Goal: Transaction & Acquisition: Purchase product/service

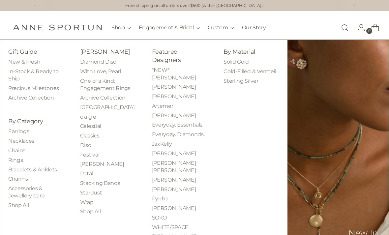
click at [51, 169] on link "Bracelets & Anklets" at bounding box center [32, 170] width 49 height 6
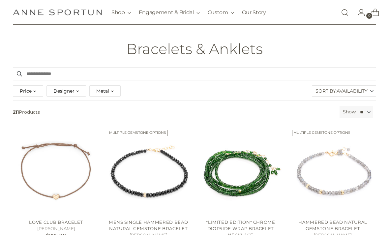
scroll to position [45, 0]
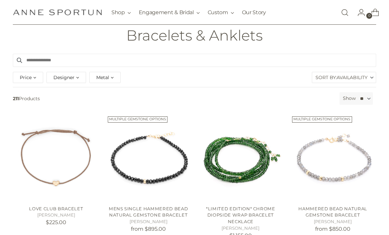
click at [108, 76] on span "Metal" at bounding box center [102, 77] width 13 height 7
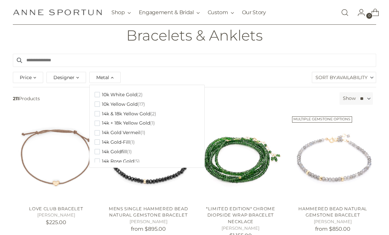
click at [96, 114] on span "button" at bounding box center [97, 113] width 5 height 5
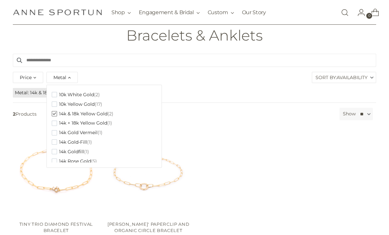
click at [52, 123] on span "button" at bounding box center [54, 123] width 5 height 5
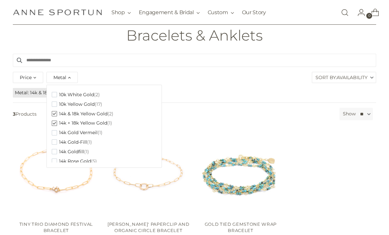
click at [238, 82] on div "Price *** - **** Metal Clear 10k White Gold (2) 10k Yellow Gold (17) 14k & 18k …" at bounding box center [194, 78] width 367 height 17
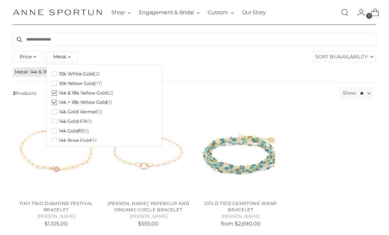
scroll to position [66, 0]
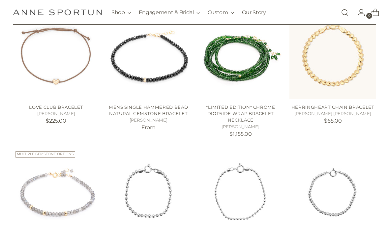
scroll to position [98, 0]
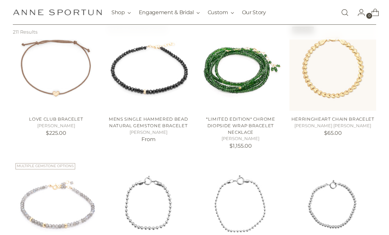
scroll to position [98, 0]
